Goal: Communication & Community: Connect with others

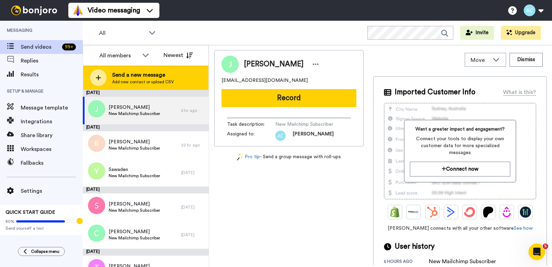
click at [111, 75] on div "Send a new message Add new contact or upload CSV" at bounding box center [145, 78] width 125 height 24
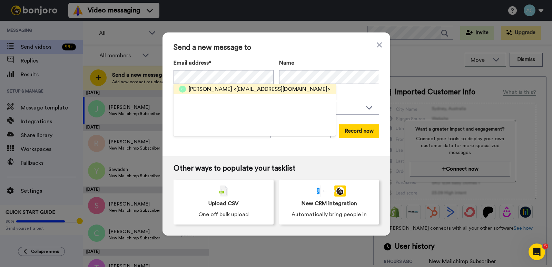
click at [245, 87] on span "<[EMAIL_ADDRESS][DOMAIN_NAME]>" at bounding box center [282, 89] width 97 height 8
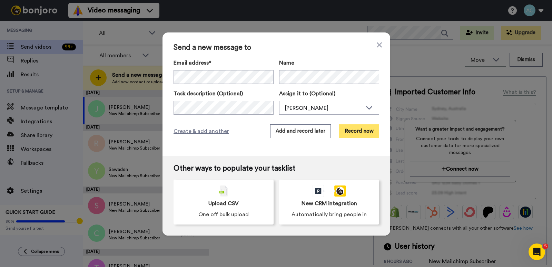
click at [352, 131] on button "Record now" at bounding box center [359, 131] width 40 height 14
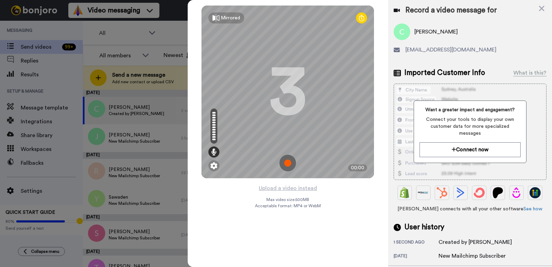
click at [288, 161] on img at bounding box center [287, 163] width 17 height 17
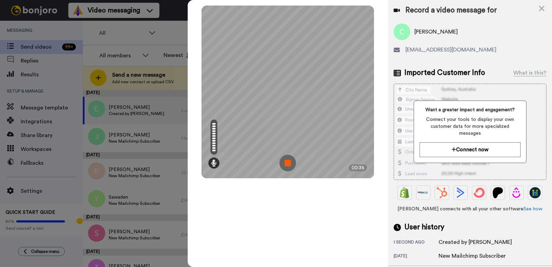
click at [286, 161] on img at bounding box center [287, 163] width 17 height 17
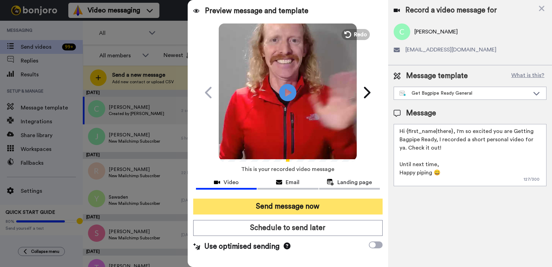
click at [298, 206] on button "Send message now" at bounding box center [287, 206] width 189 height 16
